Goal: Navigation & Orientation: Go to known website

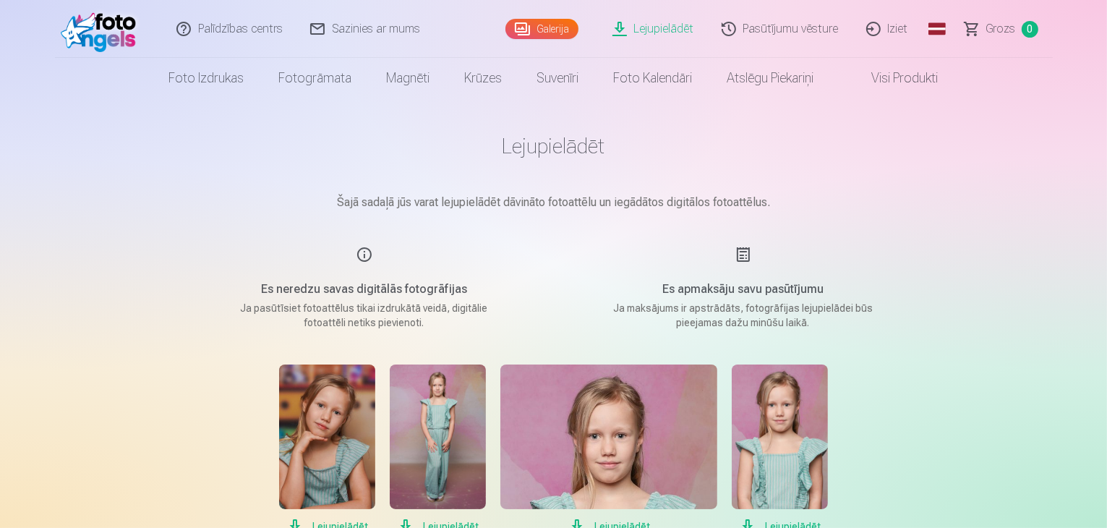
click at [904, 28] on link "Iziet" at bounding box center [887, 29] width 69 height 58
